Goal: Task Accomplishment & Management: Manage account settings

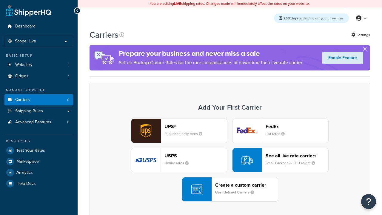
click at [230, 160] on div "UPS® Published daily rates FedEx List rates USPS Online rates See all live rate…" at bounding box center [230, 160] width 268 height 83
click at [297, 127] on header "FedEx" at bounding box center [297, 127] width 63 height 6
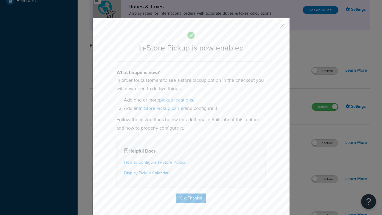
click at [273, 27] on button "button" at bounding box center [273, 27] width 1 height 1
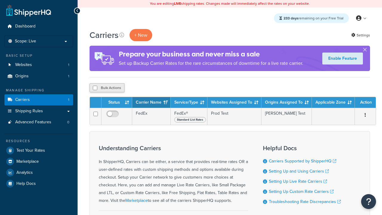
click at [95, 88] on input "checkbox" at bounding box center [95, 88] width 4 height 4
checkbox input "true"
click at [159, 88] on button "Delete" at bounding box center [159, 87] width 21 height 9
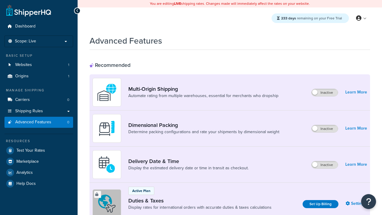
scroll to position [194, 0]
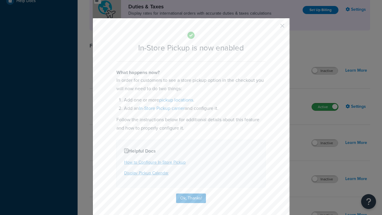
scroll to position [0, 0]
click at [273, 28] on button "button" at bounding box center [273, 27] width 1 height 1
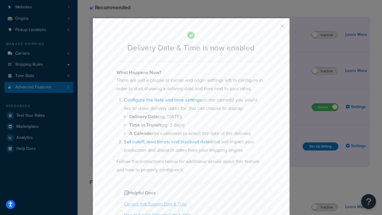
click at [273, 28] on button "button" at bounding box center [273, 27] width 1 height 1
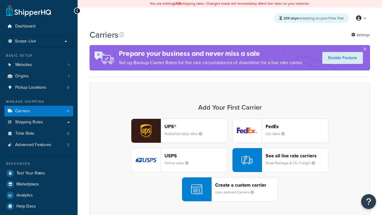
click at [230, 160] on div "UPS® Published daily rates FedEx List rates USPS Online rates See all live rate…" at bounding box center [230, 160] width 268 height 83
click at [230, 190] on div "Create a custom carrier User-defined Carriers" at bounding box center [246, 189] width 63 height 14
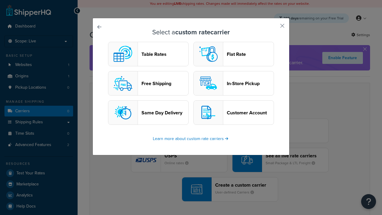
click at [234, 84] on header "In-Store Pickup" at bounding box center [250, 84] width 47 height 6
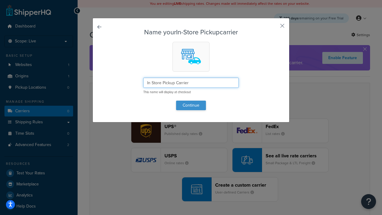
type input "In Store Pickup Carrier"
click at [191, 105] on button "Continue" at bounding box center [191, 106] width 30 height 10
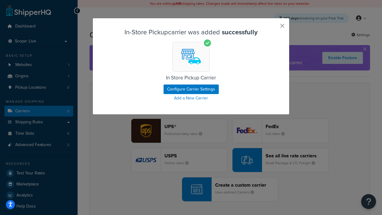
click at [273, 28] on button "button" at bounding box center [273, 27] width 1 height 1
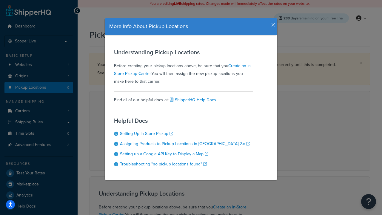
click at [272, 23] on icon "button" at bounding box center [273, 24] width 4 height 5
